Goal: Transaction & Acquisition: Obtain resource

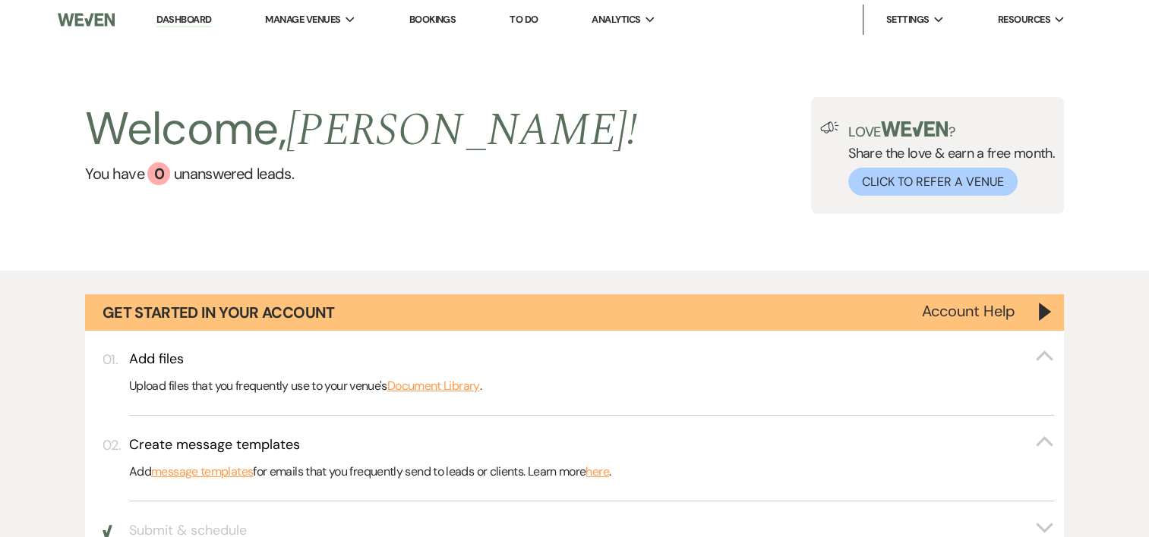
click at [433, 24] on link "Bookings" at bounding box center [431, 19] width 47 height 13
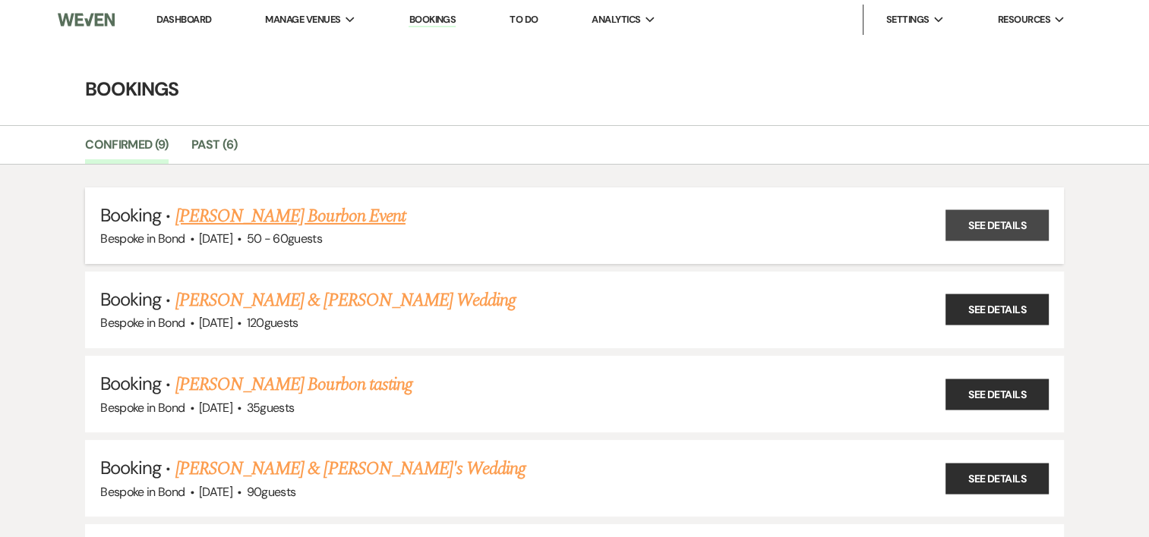
click at [1008, 229] on link "See Details" at bounding box center [996, 225] width 103 height 31
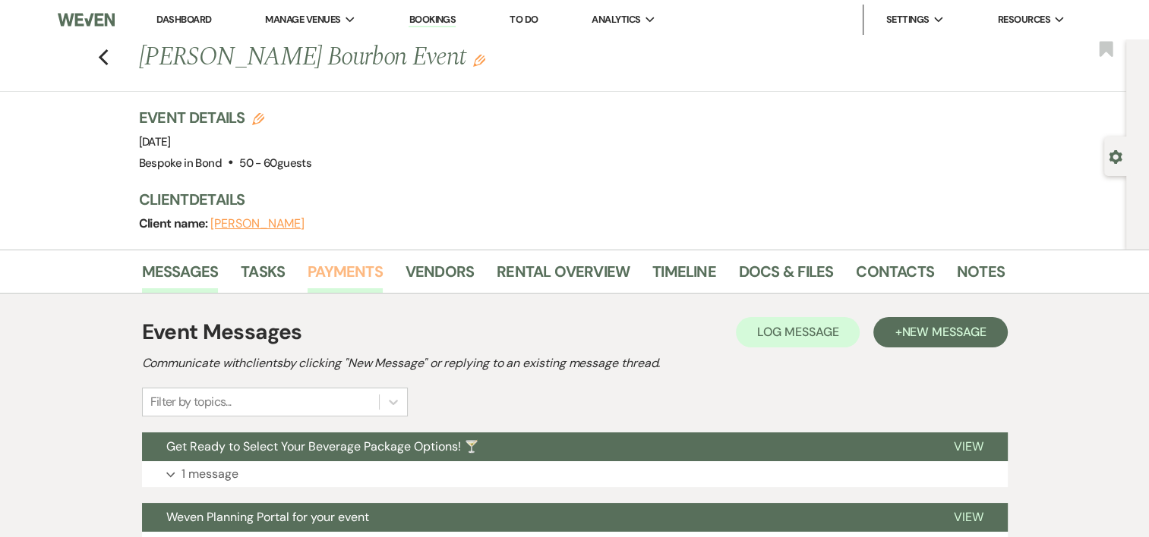
click at [358, 274] on link "Payments" at bounding box center [344, 276] width 75 height 33
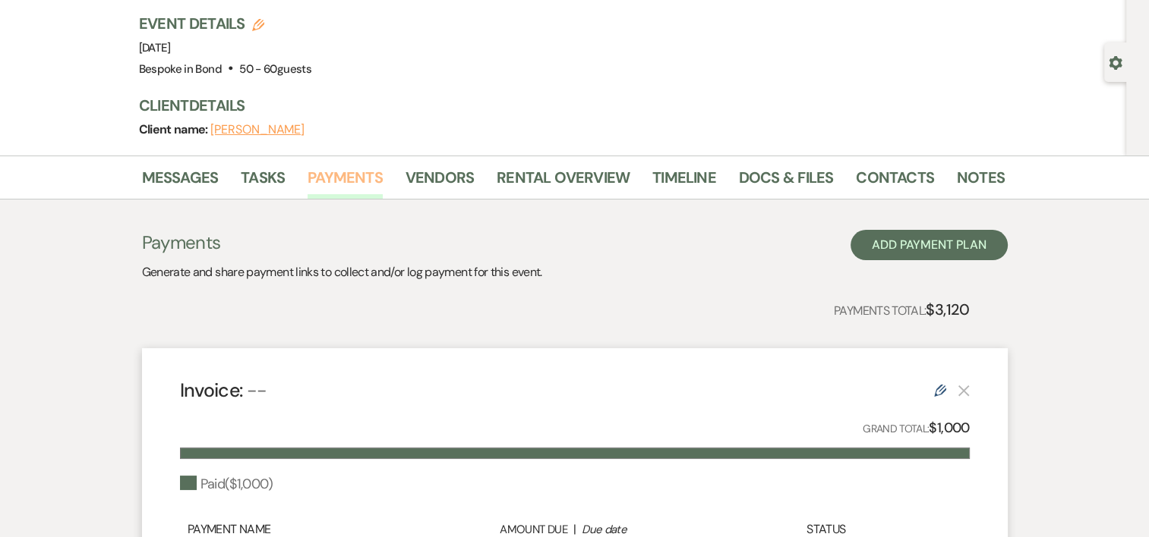
scroll to position [88, 0]
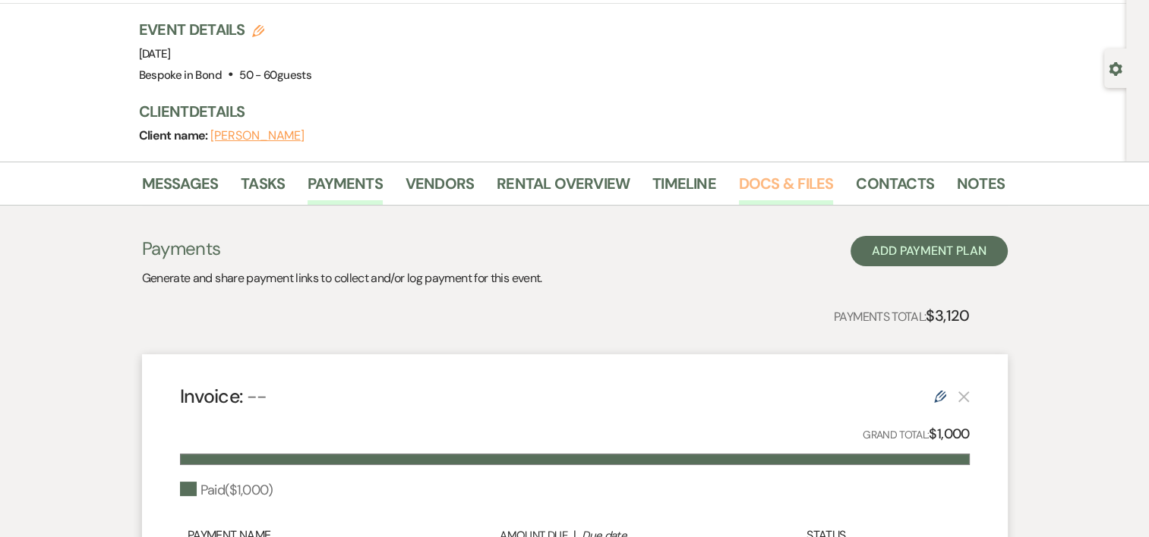
click at [753, 188] on link "Docs & Files" at bounding box center [786, 188] width 94 height 33
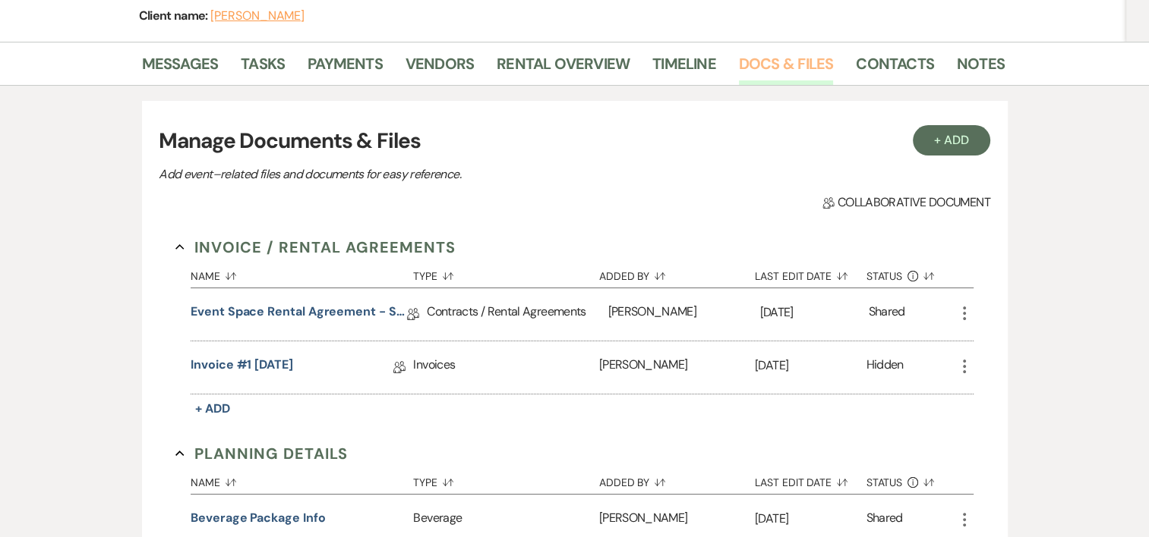
scroll to position [250, 0]
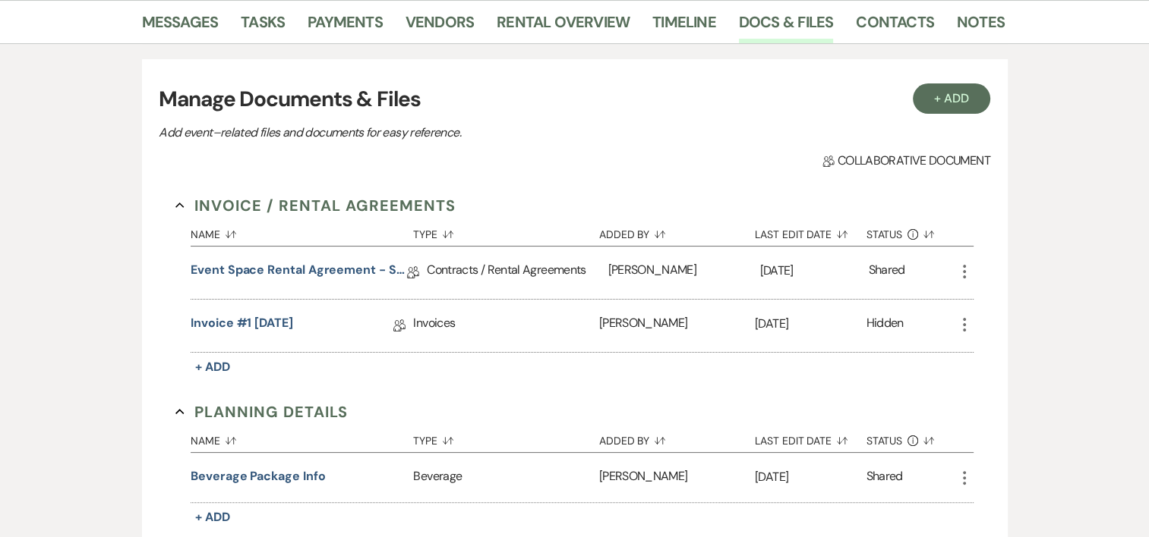
click at [908, 157] on span "Collab Doc Collaborative document" at bounding box center [905, 161] width 167 height 18
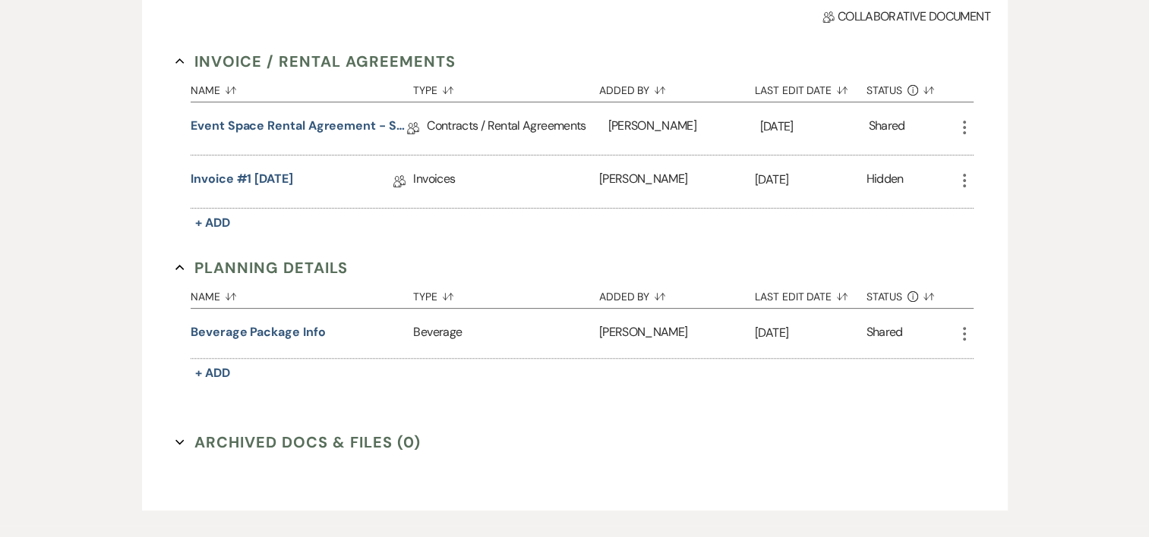
scroll to position [419, 0]
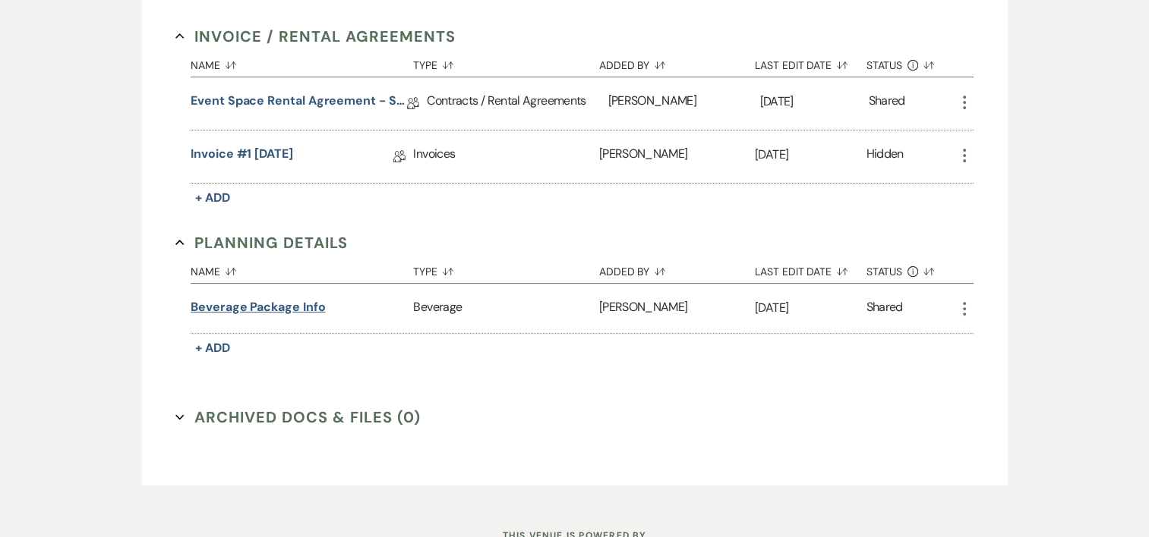
click at [306, 305] on button "Beverage Package Info" at bounding box center [258, 307] width 134 height 18
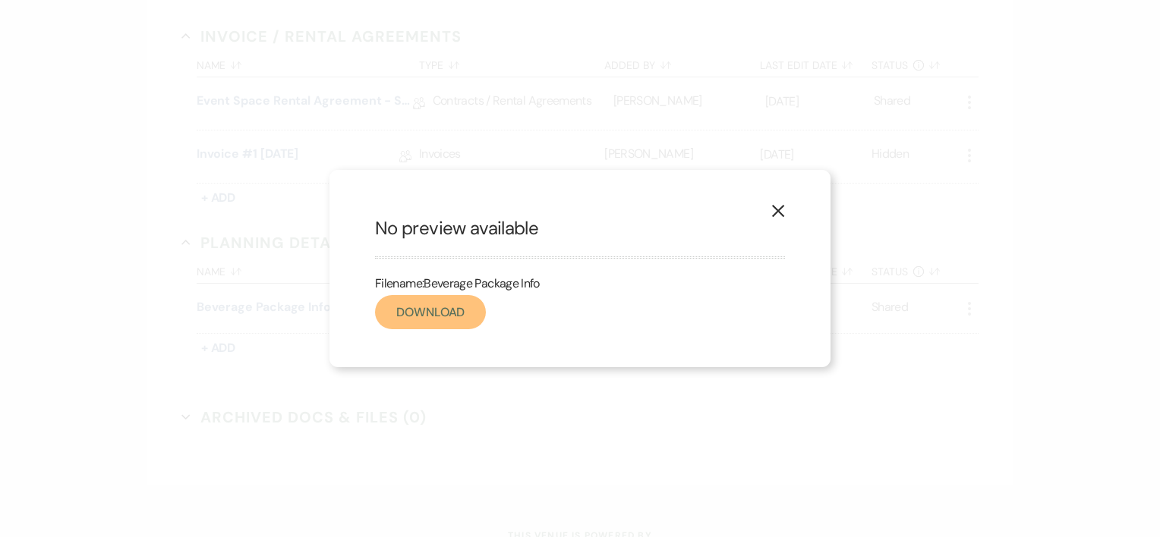
click at [433, 310] on link "Download" at bounding box center [430, 312] width 111 height 34
click at [780, 214] on use "button" at bounding box center [778, 211] width 12 height 12
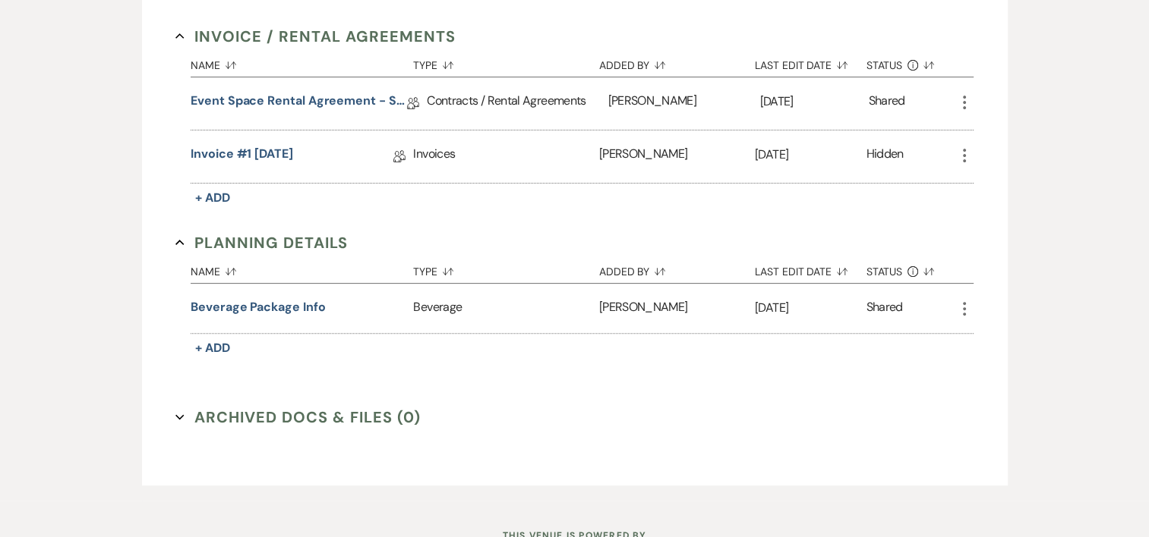
drag, startPoint x: 1148, startPoint y: 79, endPoint x: 1130, endPoint y: 438, distance: 359.5
click at [1130, 438] on div "Messages Tasks Payments Vendors Rental Overview Timeline Docs & Files Contacts …" at bounding box center [574, 166] width 1149 height 670
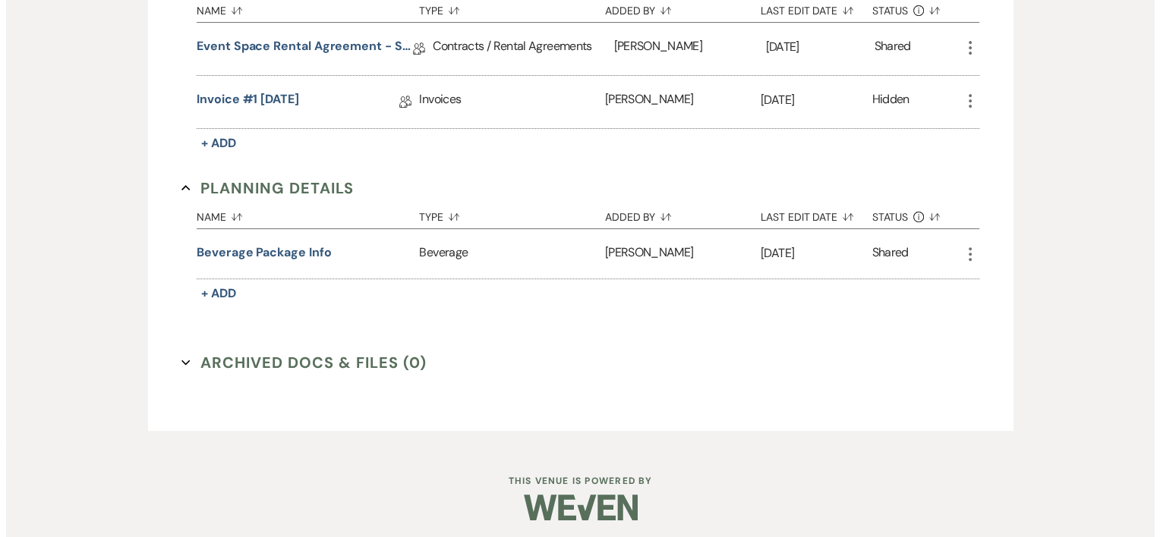
scroll to position [477, 0]
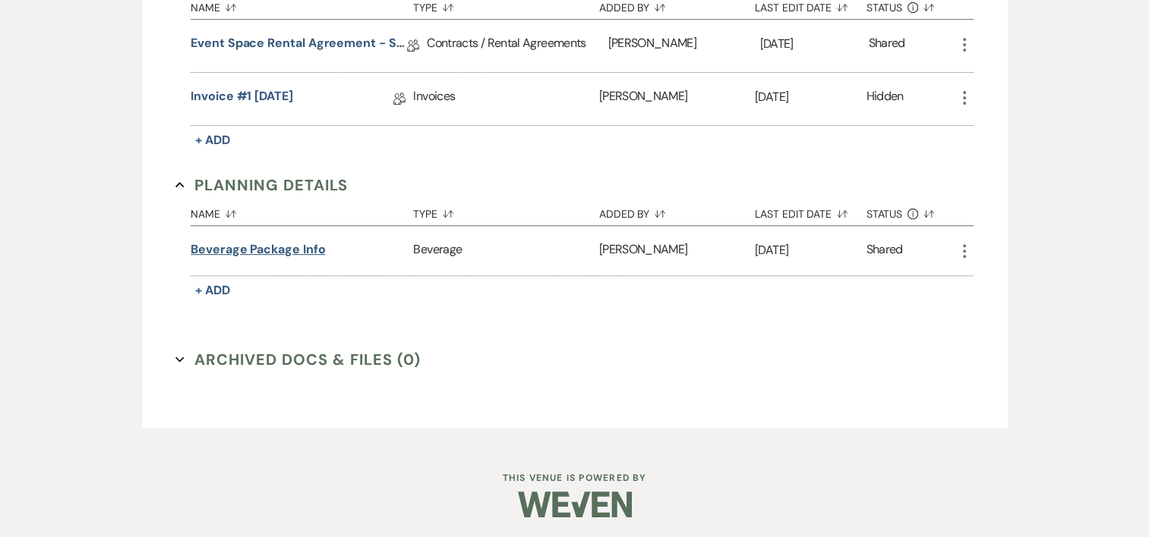
click at [258, 252] on button "Beverage Package Info" at bounding box center [258, 250] width 134 height 18
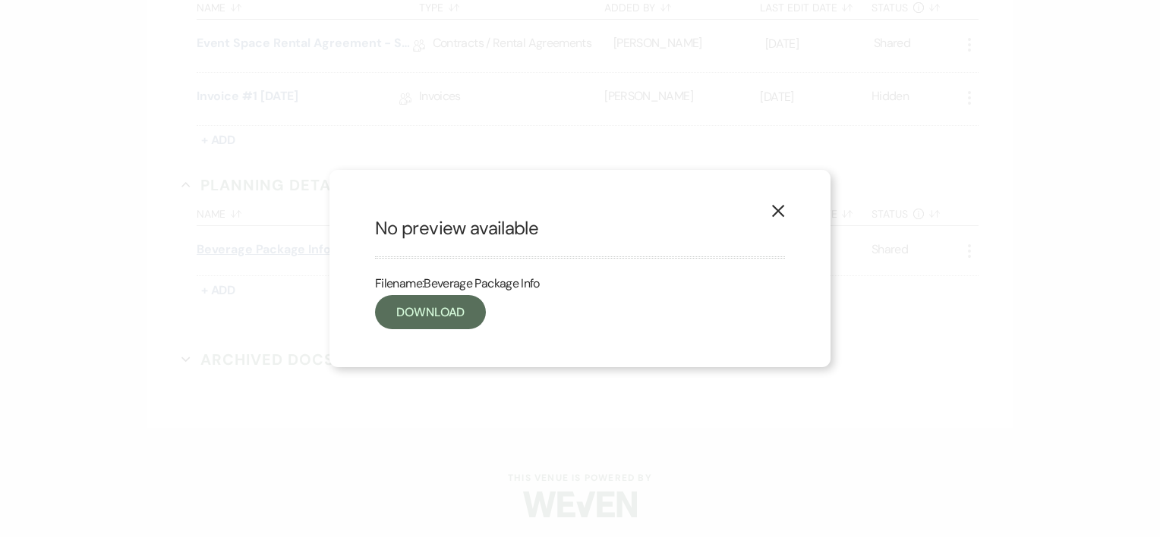
click at [258, 252] on div "X No preview available Filename: Beverage Package Info Download" at bounding box center [580, 268] width 1160 height 537
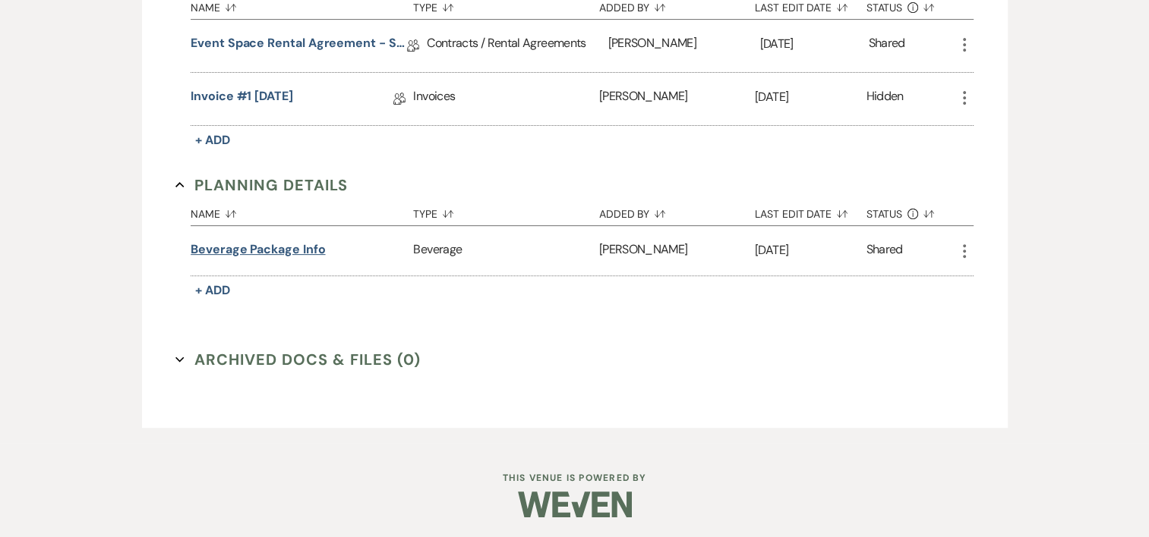
click at [256, 246] on button "Beverage Package Info" at bounding box center [258, 250] width 134 height 18
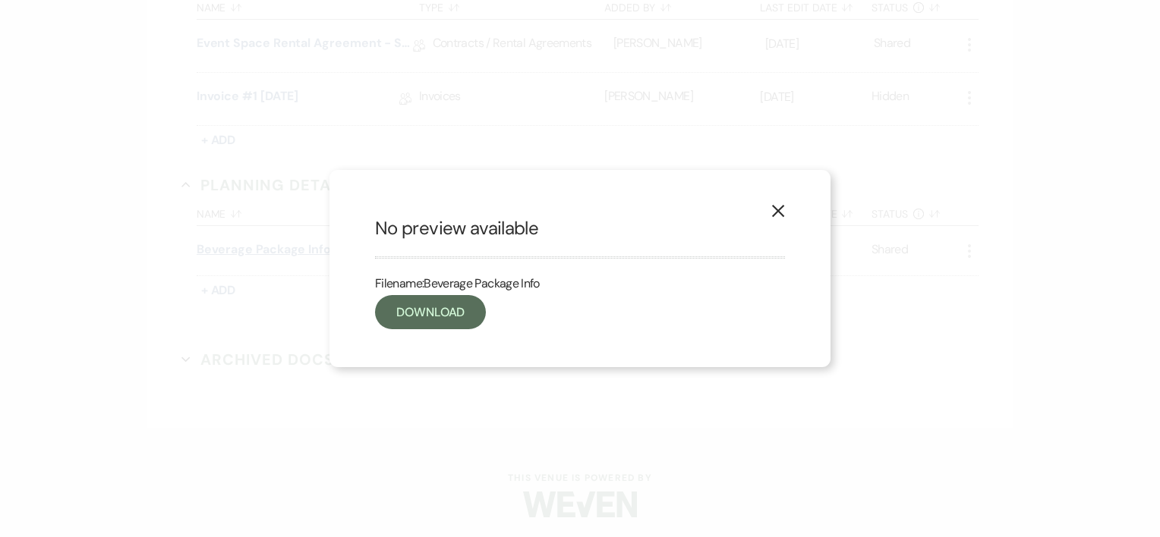
click at [256, 246] on div "X No preview available Filename: Beverage Package Info Download" at bounding box center [580, 268] width 1160 height 537
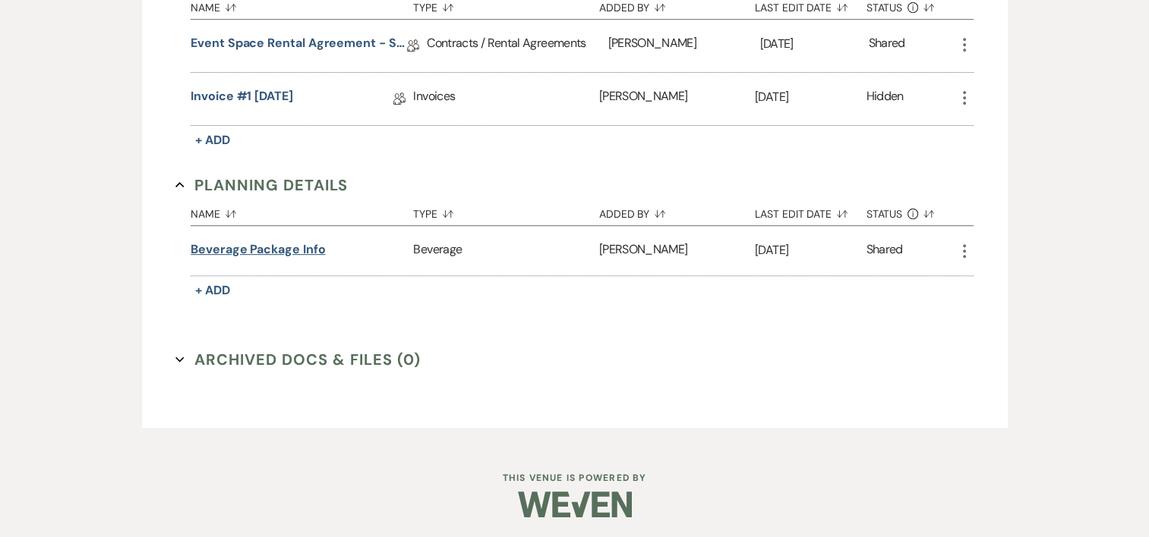
click at [256, 246] on button "Beverage Package Info" at bounding box center [258, 250] width 134 height 18
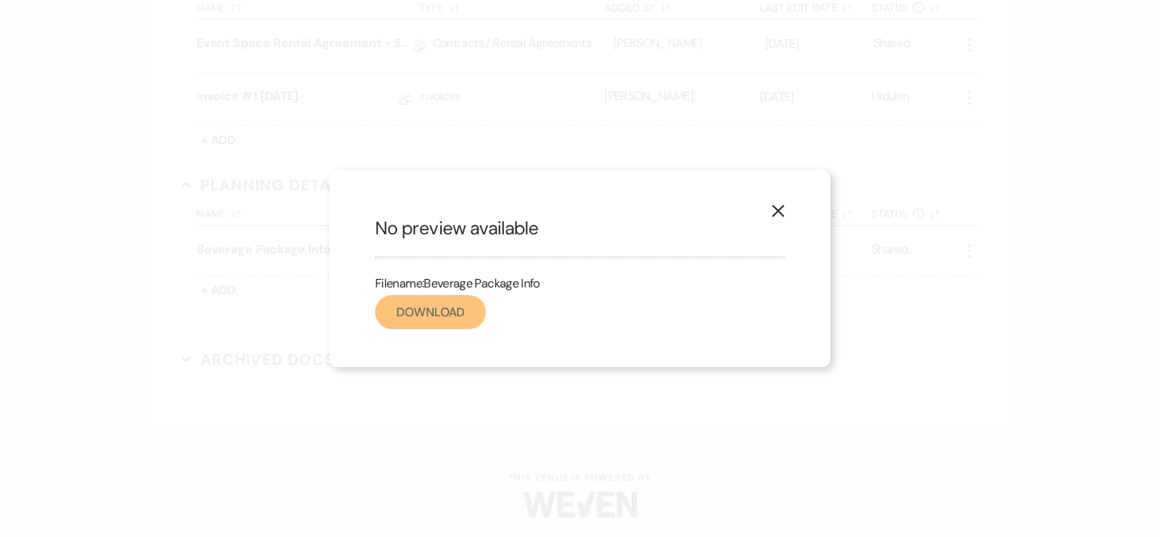
click at [431, 320] on link "Download" at bounding box center [430, 312] width 111 height 34
